Goal: Task Accomplishment & Management: Use online tool/utility

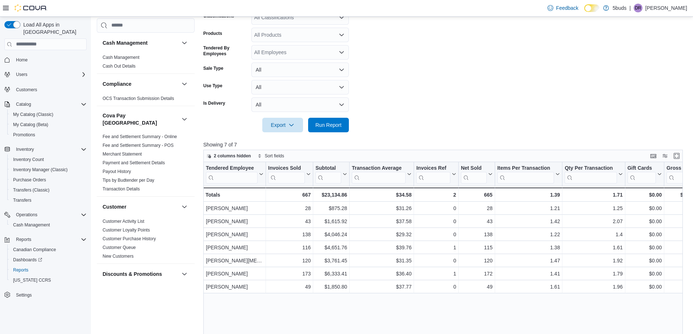
scroll to position [473, 0]
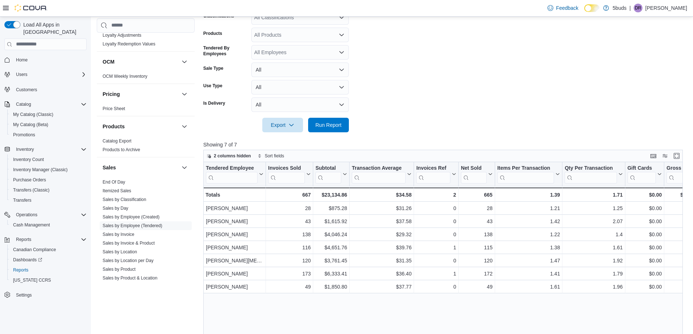
click at [508, 94] on form "**********" at bounding box center [445, 36] width 485 height 194
click at [21, 57] on span "Home" at bounding box center [22, 60] width 12 height 6
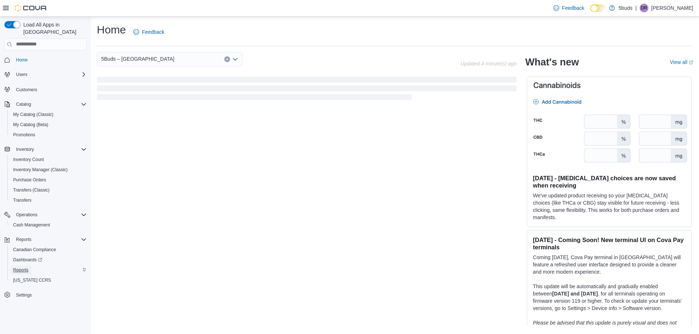
click at [25, 267] on span "Reports" at bounding box center [20, 270] width 15 height 6
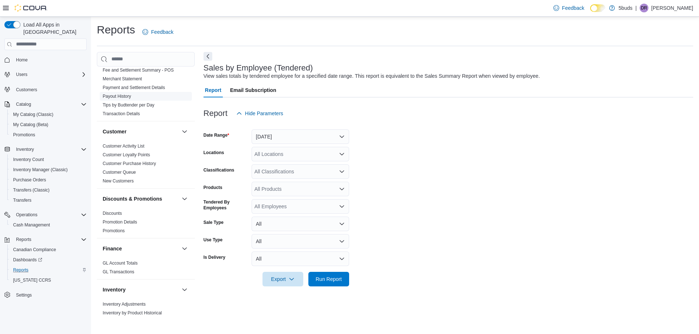
scroll to position [218, 0]
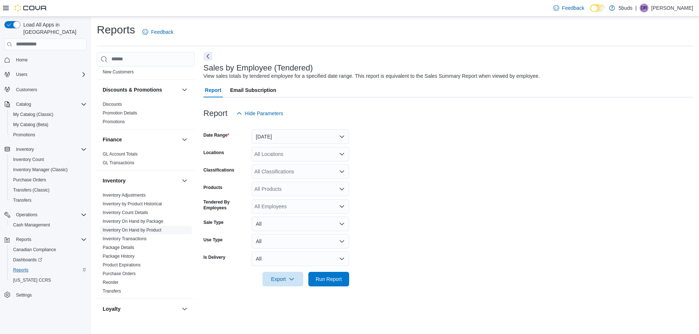
click at [135, 228] on link "Inventory On Hand by Product" at bounding box center [132, 230] width 59 height 5
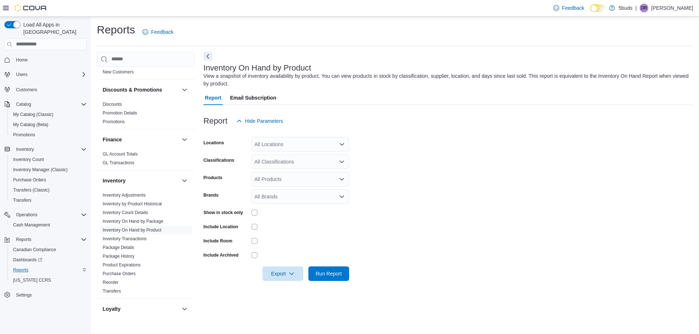
click at [299, 146] on div "All Locations" at bounding box center [300, 144] width 98 height 15
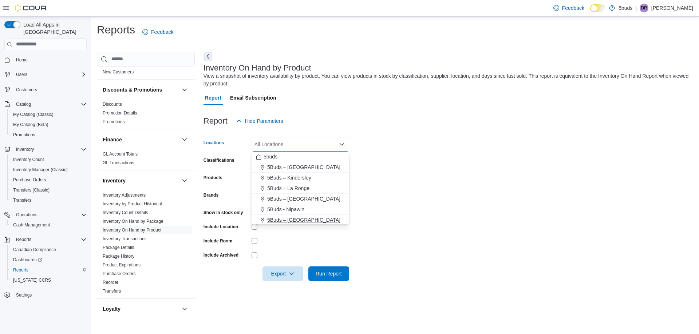
click at [306, 220] on span "5Buds – [GEOGRAPHIC_DATA]" at bounding box center [303, 219] width 73 height 7
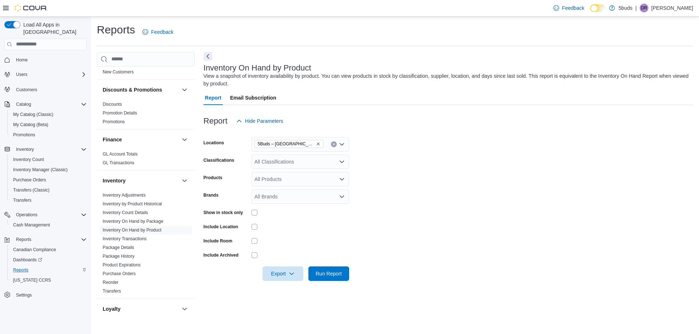
click at [418, 227] on form "Locations 5Buds – North Battleford Classifications All Classifications Products…" at bounding box center [447, 204] width 489 height 153
click at [292, 164] on div "All Classifications" at bounding box center [300, 162] width 98 height 15
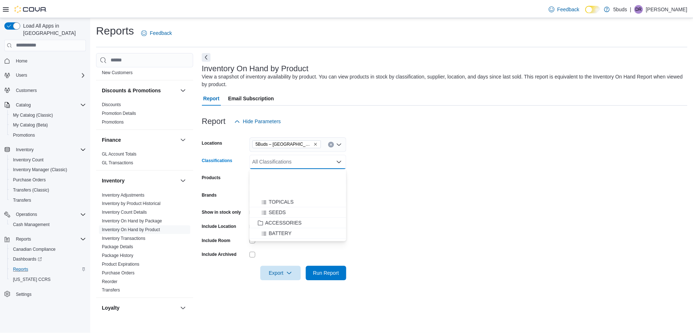
scroll to position [364, 0]
click at [290, 178] on span "ACCESSORIES" at bounding box center [285, 179] width 37 height 7
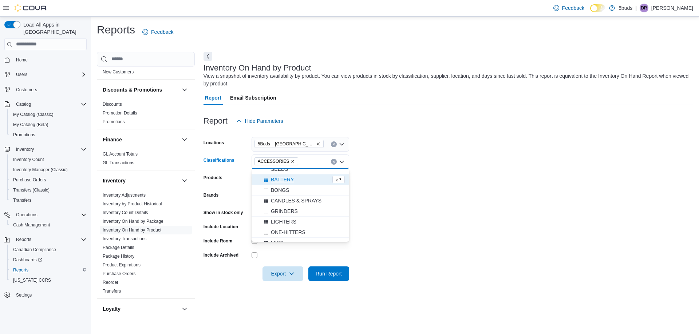
click at [453, 198] on form "Locations 5Buds – North Battleford Classifications ACCESSORIES Combo box. Selec…" at bounding box center [447, 204] width 489 height 153
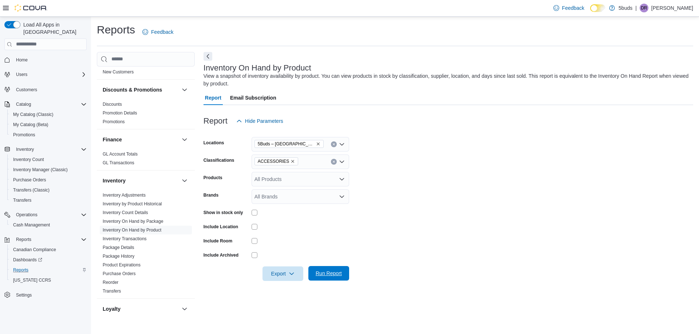
click at [323, 274] on span "Run Report" at bounding box center [328, 273] width 26 height 7
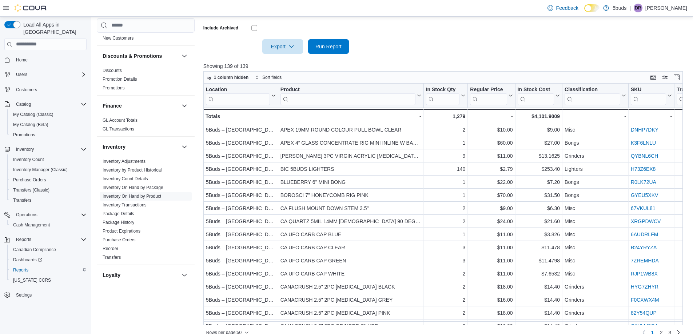
scroll to position [238, 0]
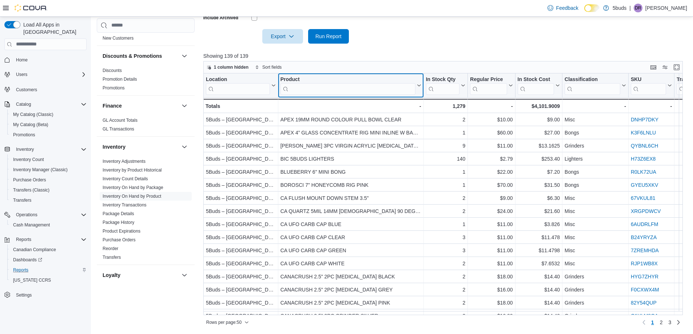
click at [301, 89] on input "search" at bounding box center [347, 89] width 135 height 12
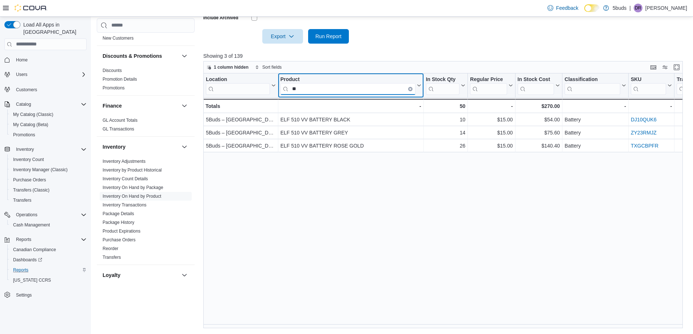
type input "*"
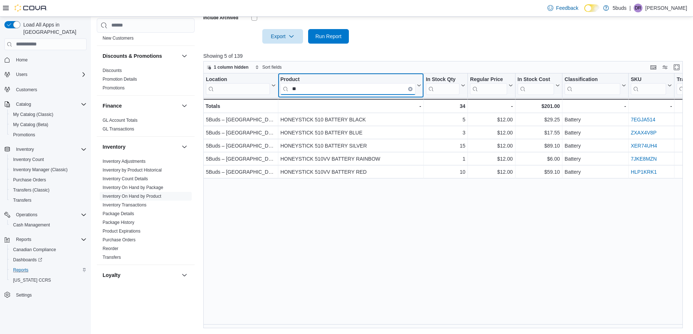
type input "*"
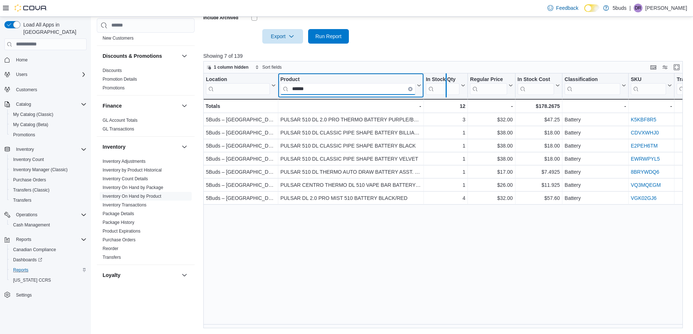
drag, startPoint x: 426, startPoint y: 73, endPoint x: 450, endPoint y: 75, distance: 24.0
click at [449, 75] on div at bounding box center [446, 85] width 6 height 24
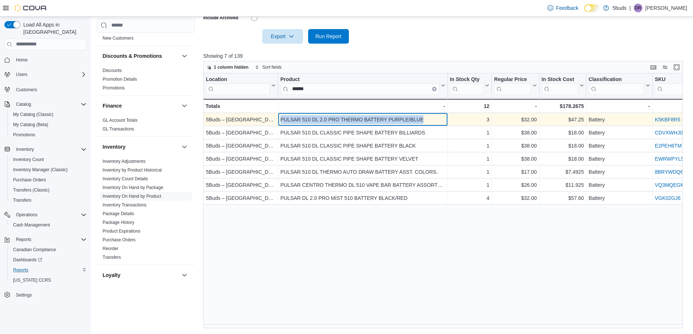
drag, startPoint x: 281, startPoint y: 119, endPoint x: 436, endPoint y: 120, distance: 155.0
click at [436, 120] on div "PULSAR 510 DL 2.0 PRO THERMO BATTERY PURPLE/BLUE" at bounding box center [362, 119] width 165 height 9
copy div "PULSAR 510 DL 2.0 PRO THERMO BATTERY PURPLE/BLUE"
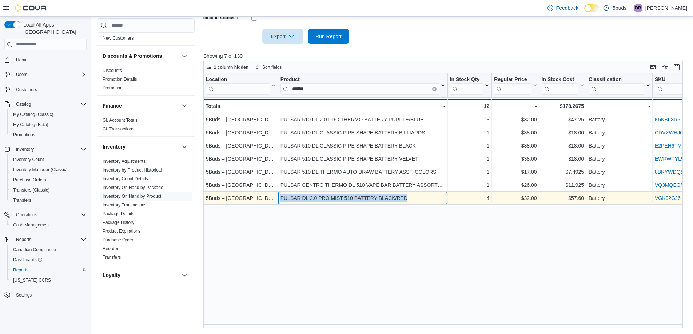
drag, startPoint x: 280, startPoint y: 199, endPoint x: 414, endPoint y: 200, distance: 133.9
click at [414, 200] on div "PULSAR DL 2.0 PRO MIST 510 BATTERY BLACK/RED" at bounding box center [362, 198] width 165 height 9
copy div "PULSAR DL 2.0 PRO MIST 510 BATTERY BLACK/RED"
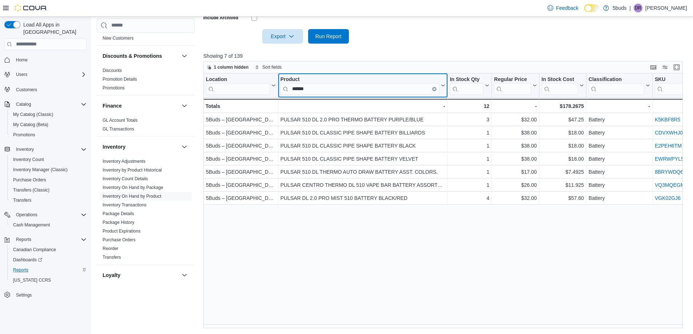
drag, startPoint x: 317, startPoint y: 90, endPoint x: 288, endPoint y: 89, distance: 28.8
click at [288, 89] on input "******" at bounding box center [359, 89] width 159 height 12
click at [320, 88] on input "******" at bounding box center [359, 89] width 159 height 12
type input "*"
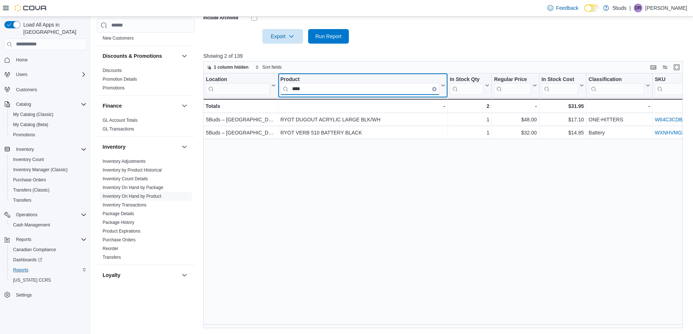
type input "****"
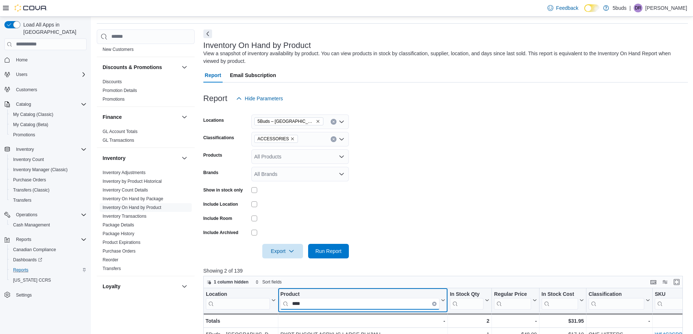
scroll to position [19, 0]
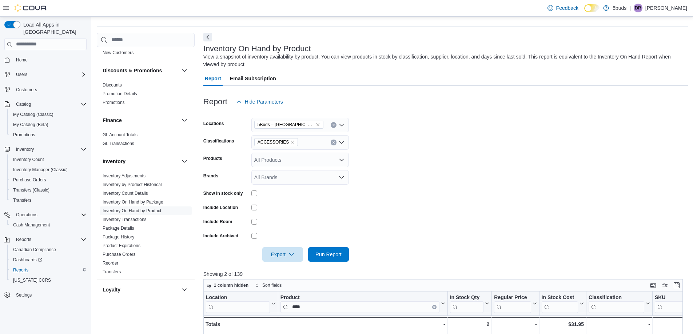
click at [290, 140] on icon "Remove ACCESSORIES from selection in this group" at bounding box center [292, 142] width 4 height 4
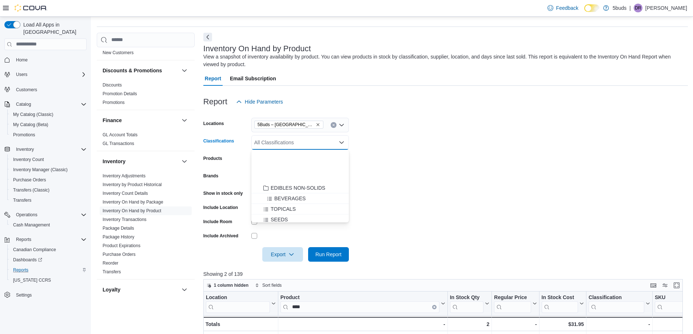
scroll to position [364, 0]
click at [289, 170] on span "BATTERY" at bounding box center [282, 170] width 23 height 7
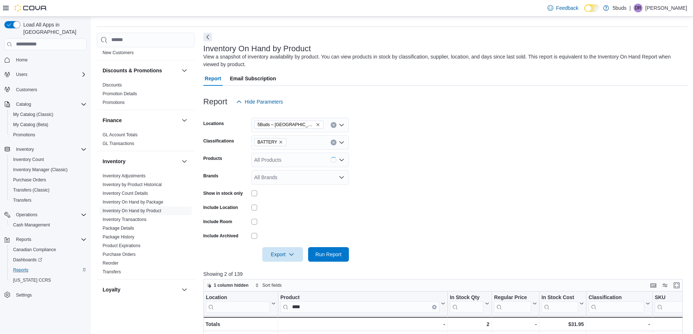
click at [394, 208] on form "Locations 5Buds – North Battleford Classifications BATTERY Products All Product…" at bounding box center [445, 185] width 485 height 153
click at [329, 253] on span "Run Report" at bounding box center [328, 254] width 26 height 7
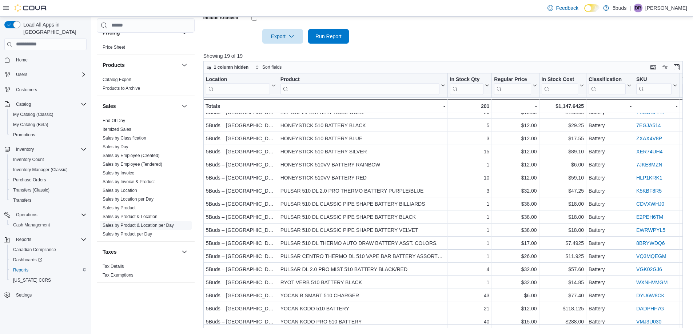
scroll to position [536, 0]
click at [133, 204] on link "Sales by Product" at bounding box center [119, 206] width 33 height 5
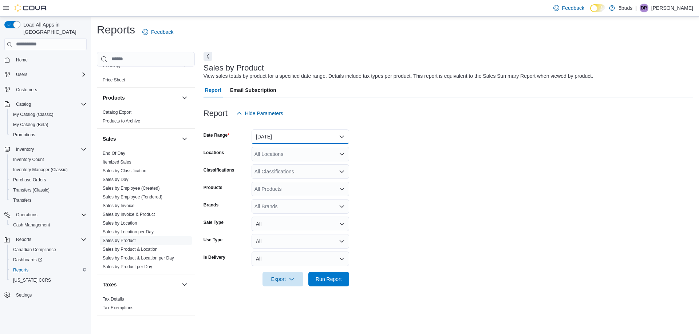
click at [286, 133] on button "[DATE]" at bounding box center [300, 137] width 98 height 15
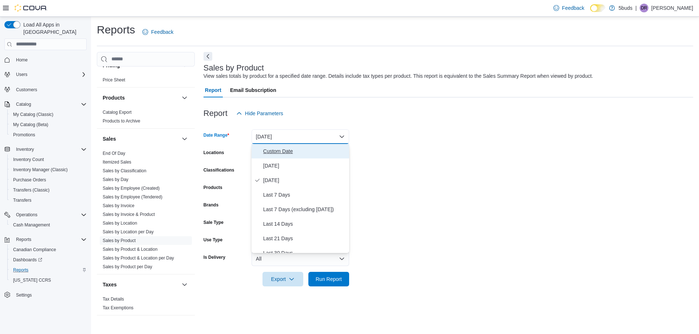
click at [280, 151] on span "Custom Date" at bounding box center [304, 151] width 83 height 9
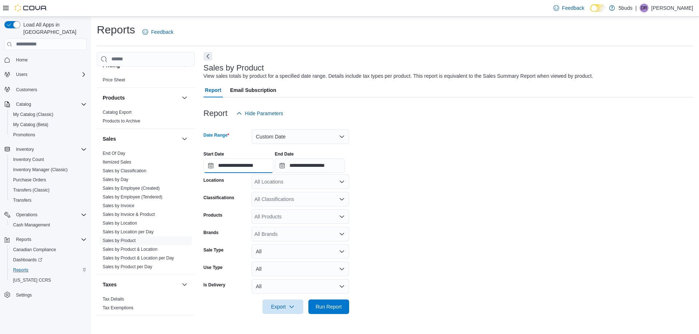
click at [262, 162] on input "**********" at bounding box center [238, 166] width 70 height 15
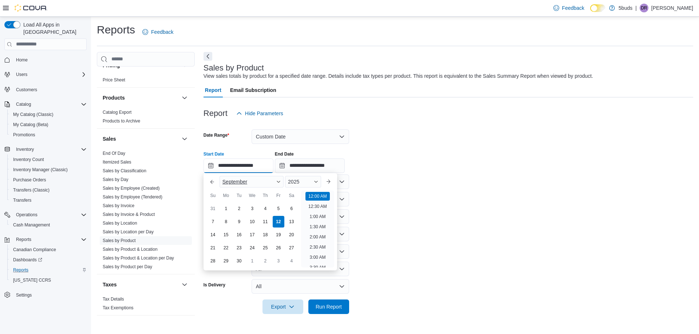
scroll to position [23, 0]
click at [227, 209] on div "1" at bounding box center [225, 208] width 13 height 13
type input "**********"
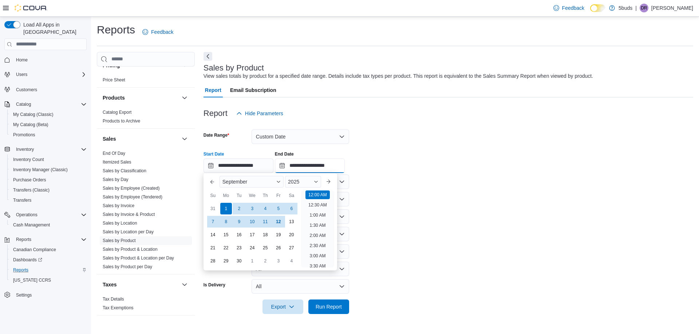
click at [311, 165] on input "**********" at bounding box center [310, 166] width 70 height 15
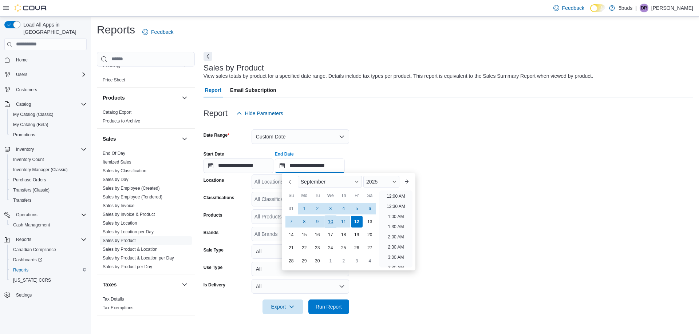
scroll to position [413, 0]
click at [289, 222] on div "7" at bounding box center [291, 221] width 13 height 13
type input "**********"
click at [490, 178] on form "**********" at bounding box center [447, 218] width 489 height 194
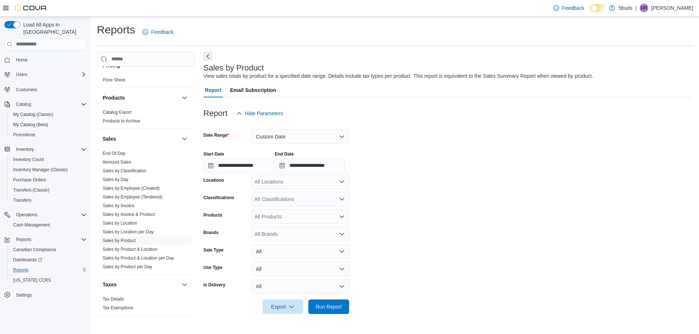
click at [298, 186] on div "All Locations" at bounding box center [300, 182] width 98 height 15
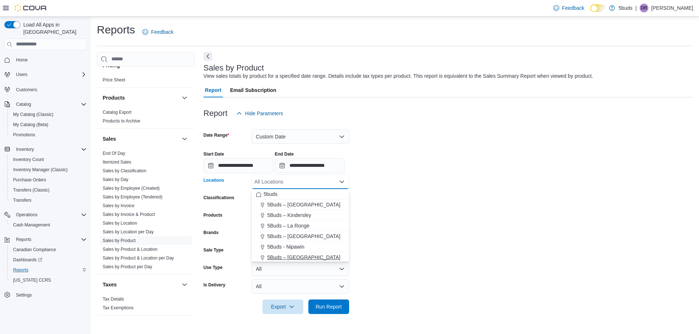
click at [306, 256] on span "5Buds – [GEOGRAPHIC_DATA]" at bounding box center [303, 257] width 73 height 7
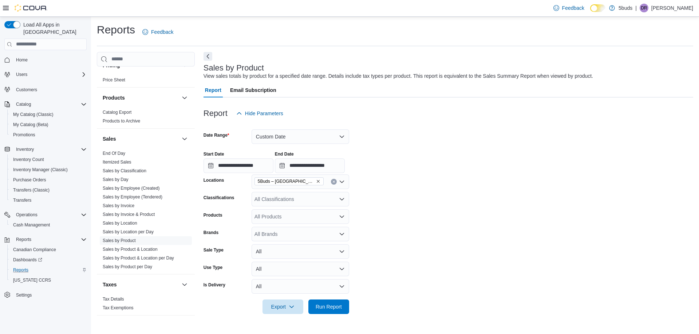
click at [433, 232] on form "**********" at bounding box center [447, 218] width 489 height 194
click at [287, 202] on div "All Classifications" at bounding box center [300, 199] width 98 height 15
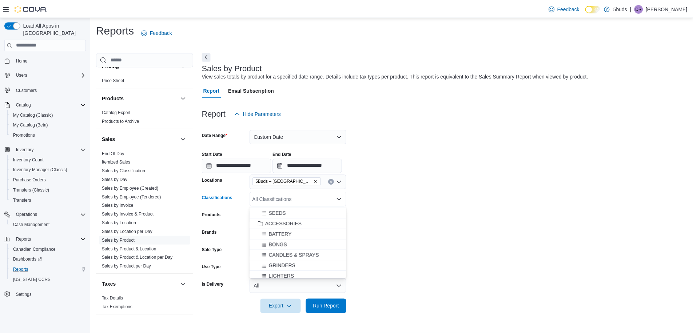
scroll to position [356, 0]
click at [286, 234] on span "BATTERY" at bounding box center [282, 235] width 23 height 7
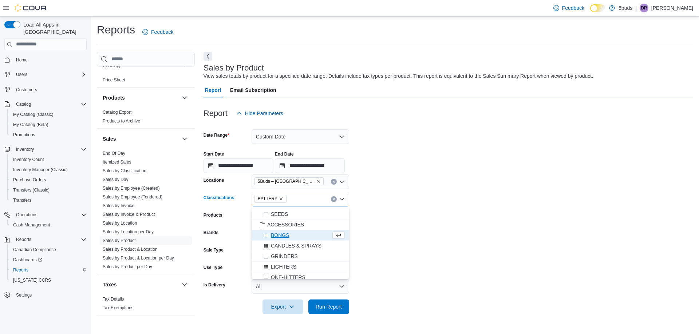
click at [395, 248] on form "**********" at bounding box center [447, 218] width 489 height 194
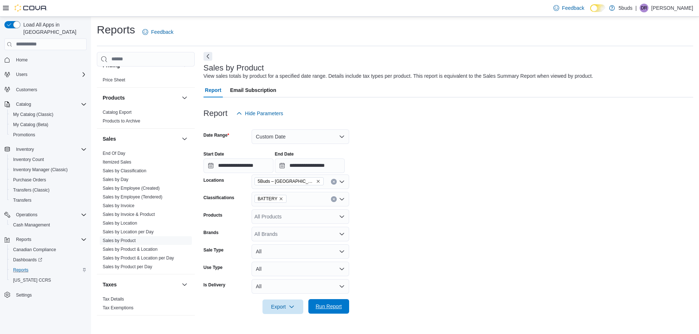
click at [340, 303] on span "Run Report" at bounding box center [329, 306] width 32 height 15
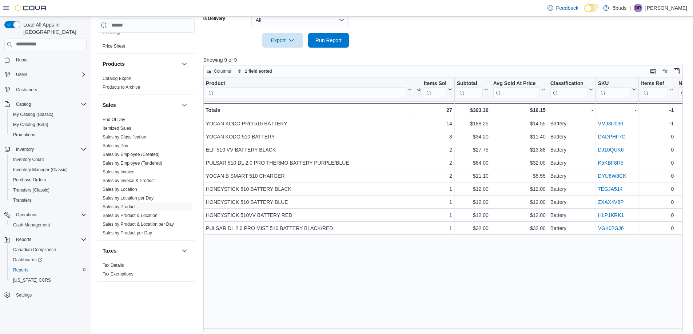
scroll to position [271, 0]
